Goal: Task Accomplishment & Management: Manage account settings

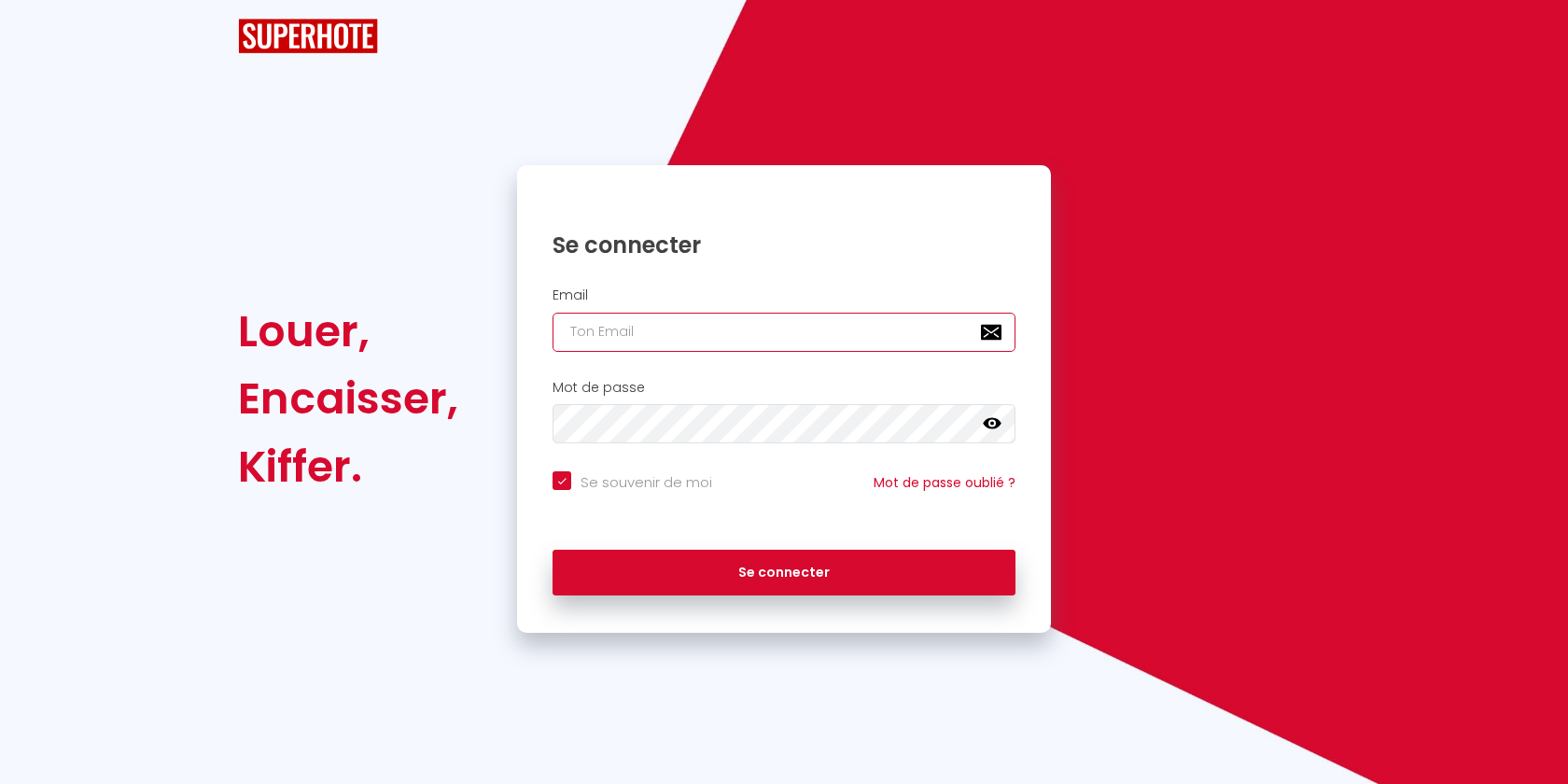
type input "[EMAIL_ADDRESS][DOMAIN_NAME]"
checkbox input "true"
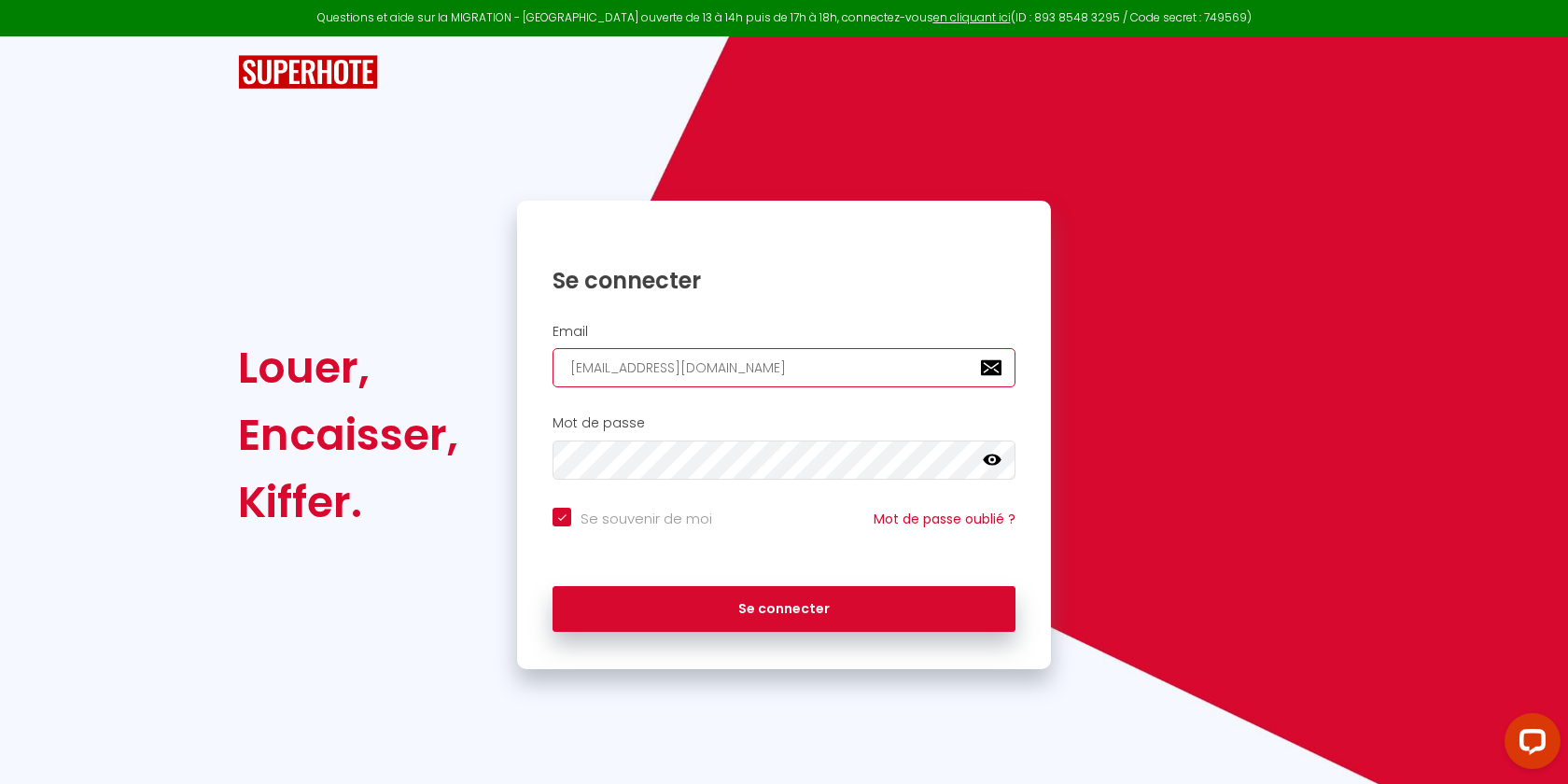
click at [706, 376] on input "[EMAIL_ADDRESS][DOMAIN_NAME]" at bounding box center [784, 368] width 463 height 39
paste input "[EMAIL_ADDRESS][DOMAIN_NAME]"
type input "[EMAIL_ADDRESS][DOMAIN_NAME]"
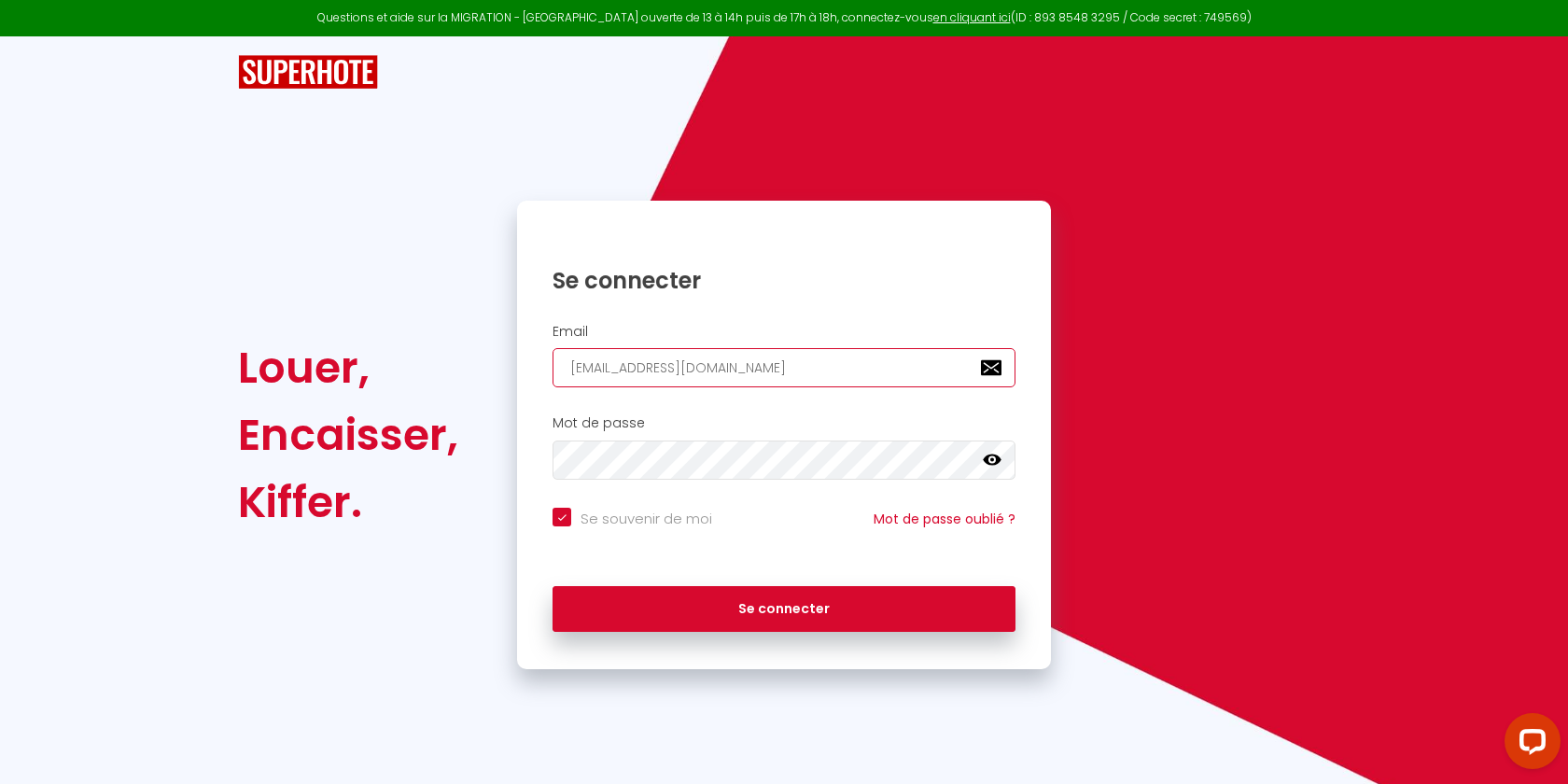
checkbox input "true"
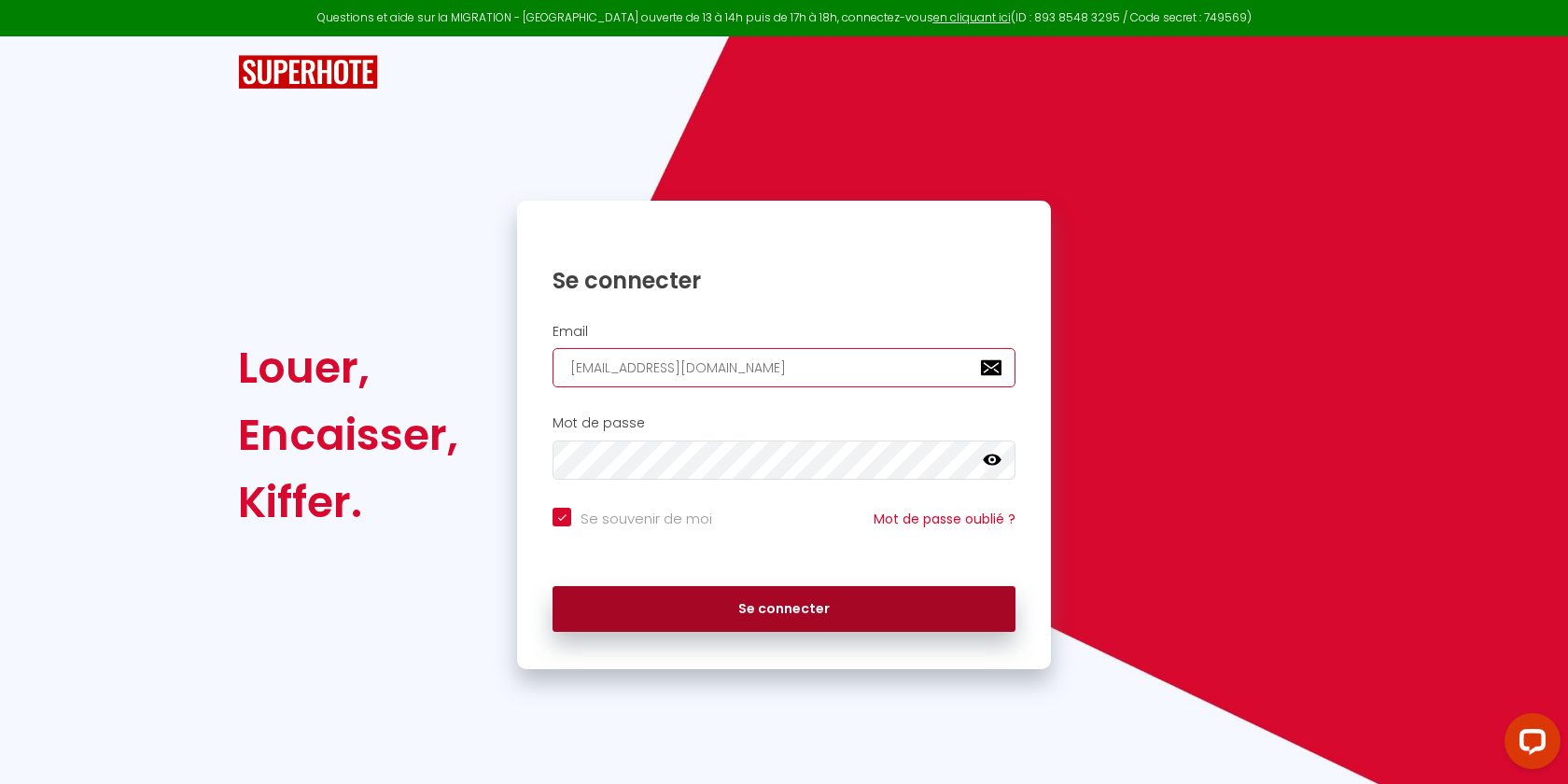
type input "[EMAIL_ADDRESS][DOMAIN_NAME]"
click at [691, 600] on button "Se connecter" at bounding box center [784, 609] width 463 height 47
checkbox input "true"
